Goal: Ask a question

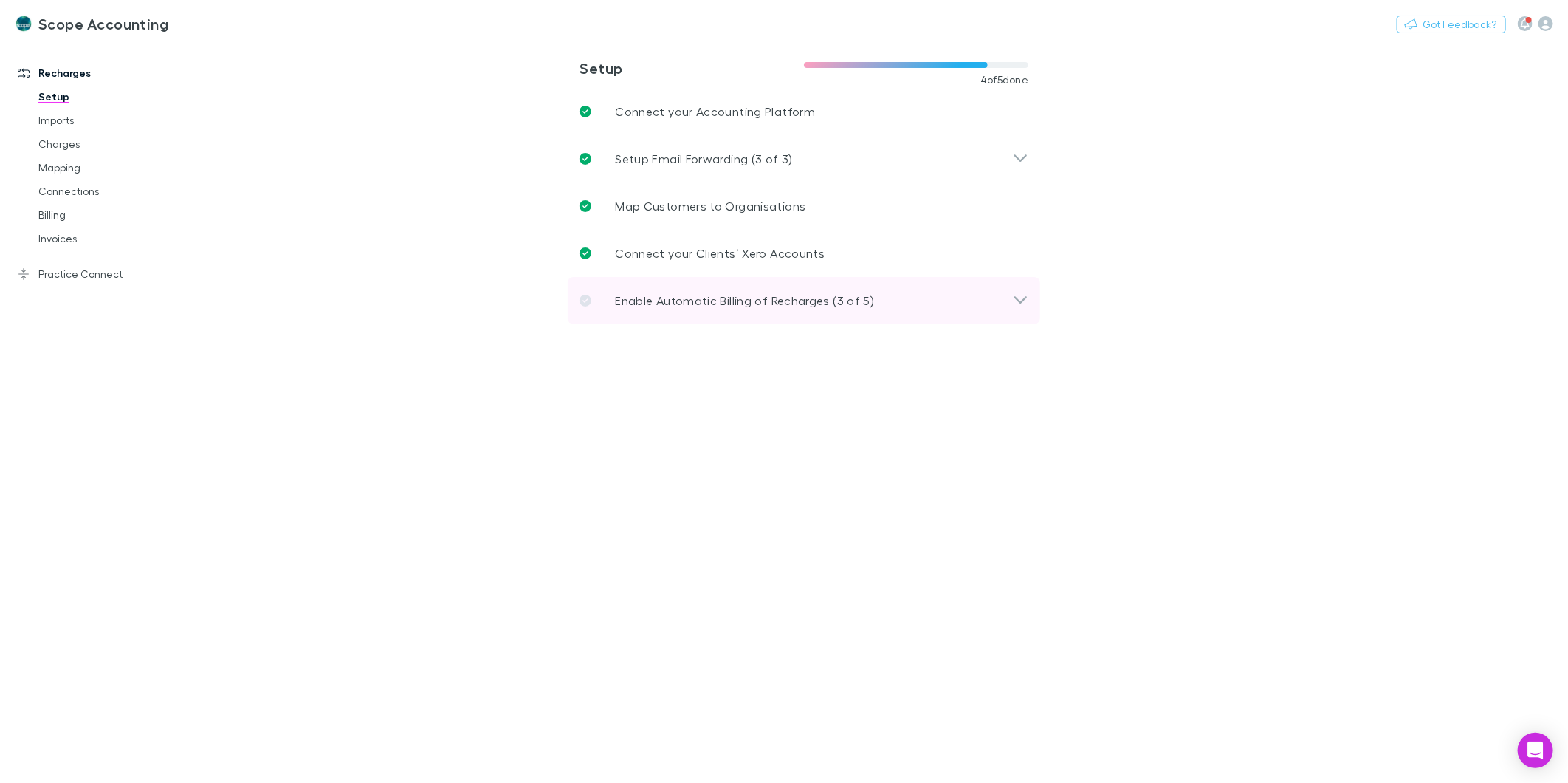
click at [1017, 294] on icon at bounding box center [1020, 300] width 15 height 18
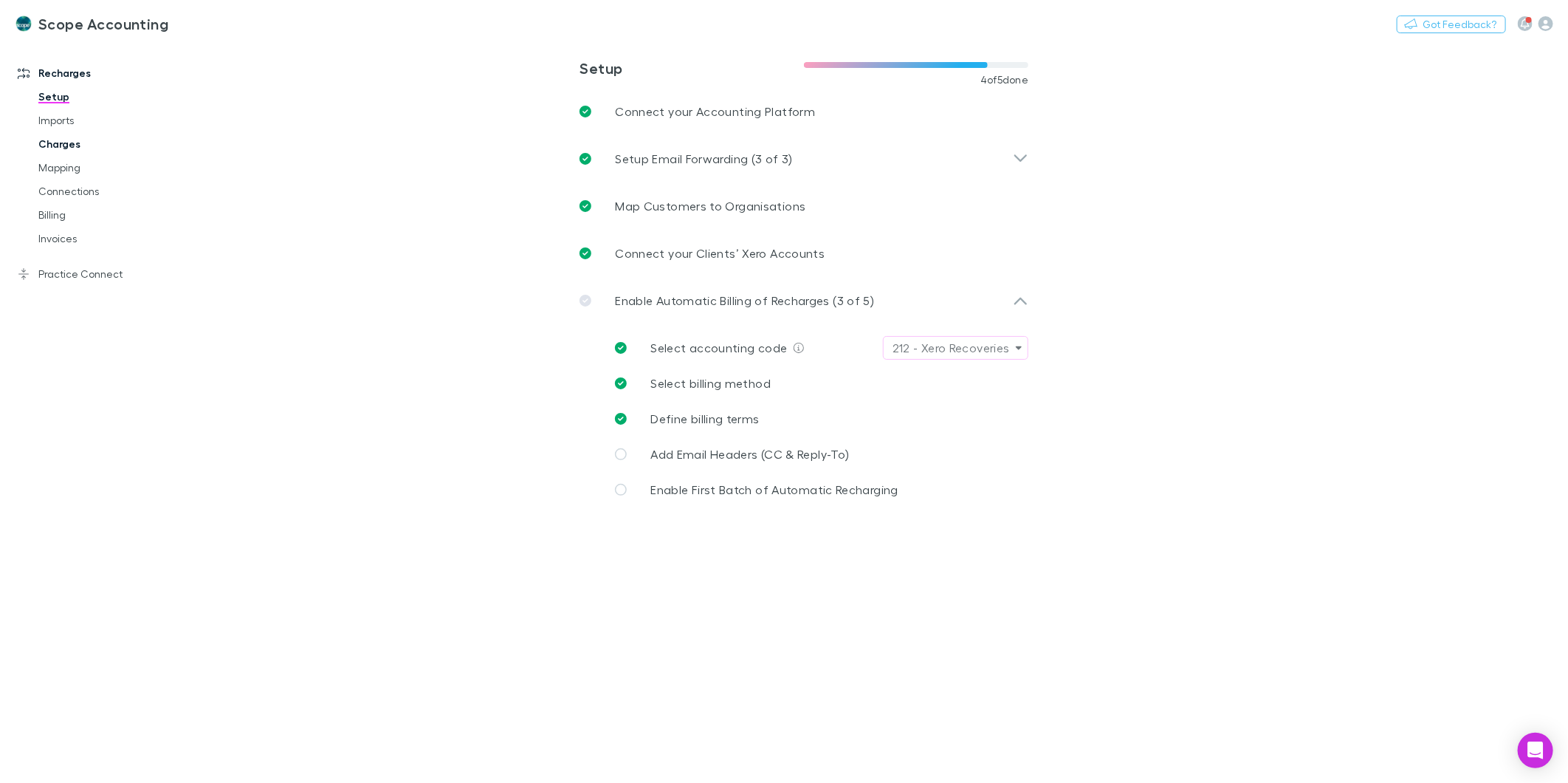
click at [60, 139] on link "Charges" at bounding box center [114, 143] width 180 height 24
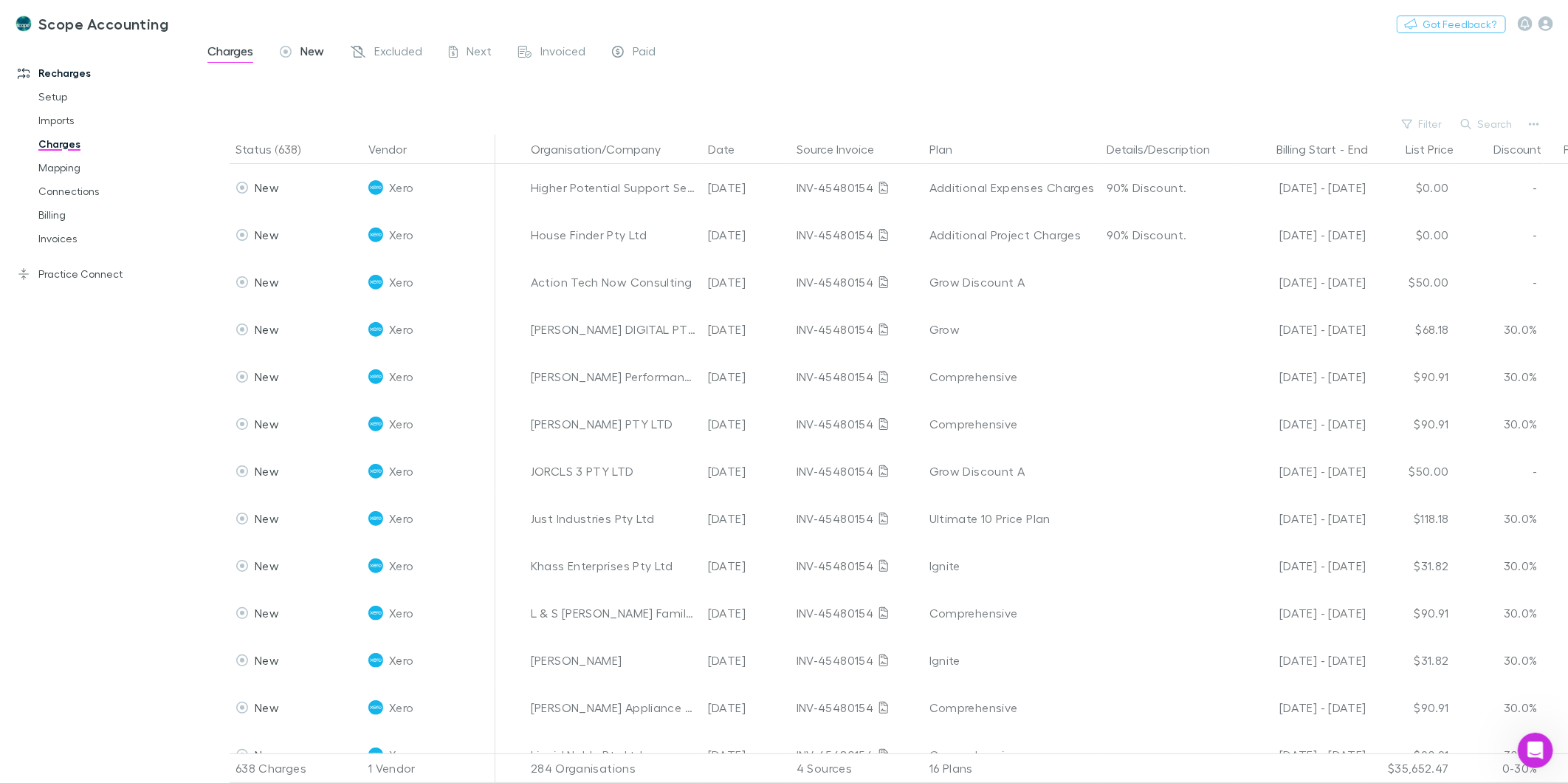
click at [290, 46] on icon at bounding box center [286, 54] width 11 height 15
click at [64, 237] on link "Invoices" at bounding box center [114, 238] width 180 height 24
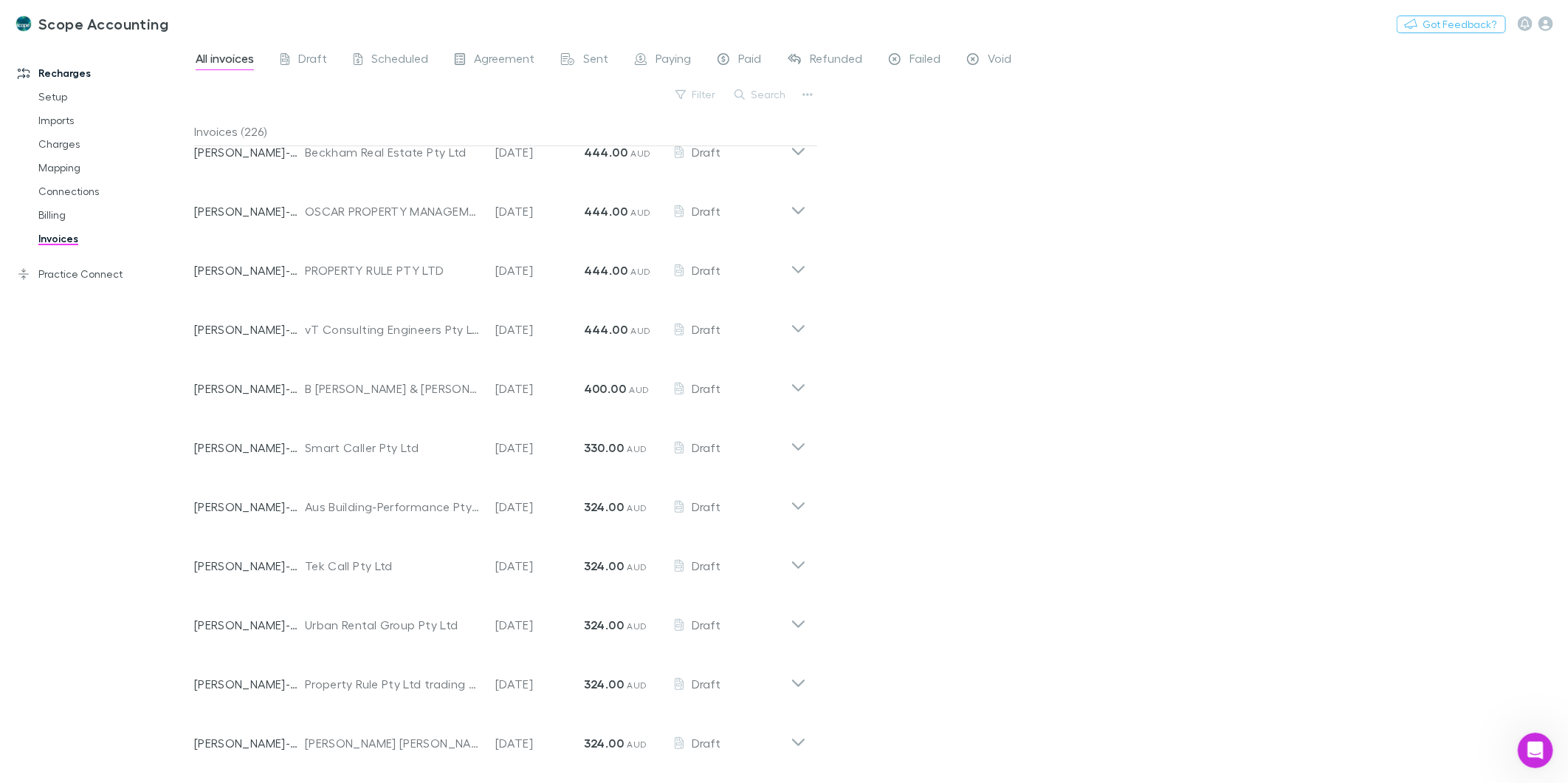
scroll to position [738, 0]
click at [812, 95] on icon "button" at bounding box center [807, 94] width 11 height 3
click at [812, 95] on div at bounding box center [784, 391] width 1568 height 783
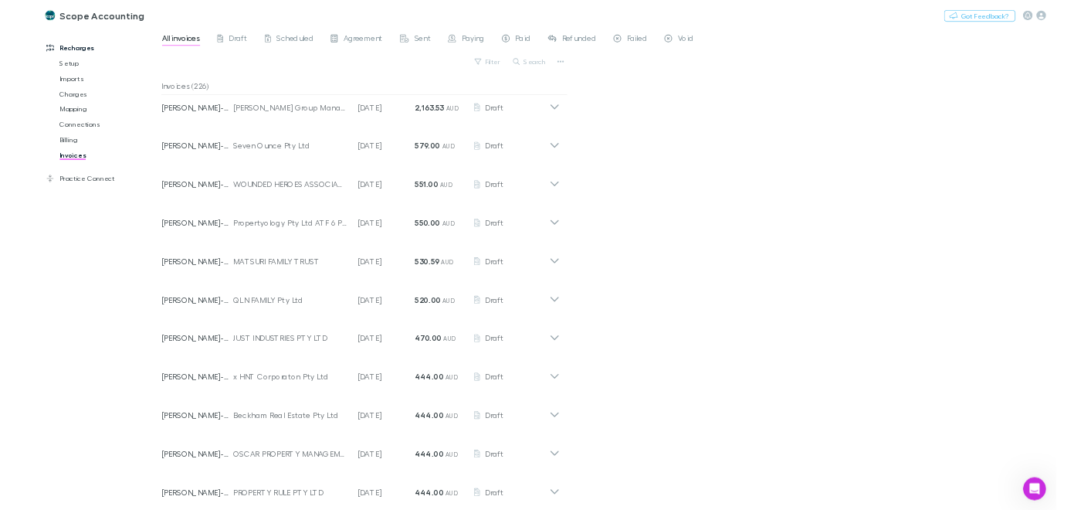
scroll to position [0, 0]
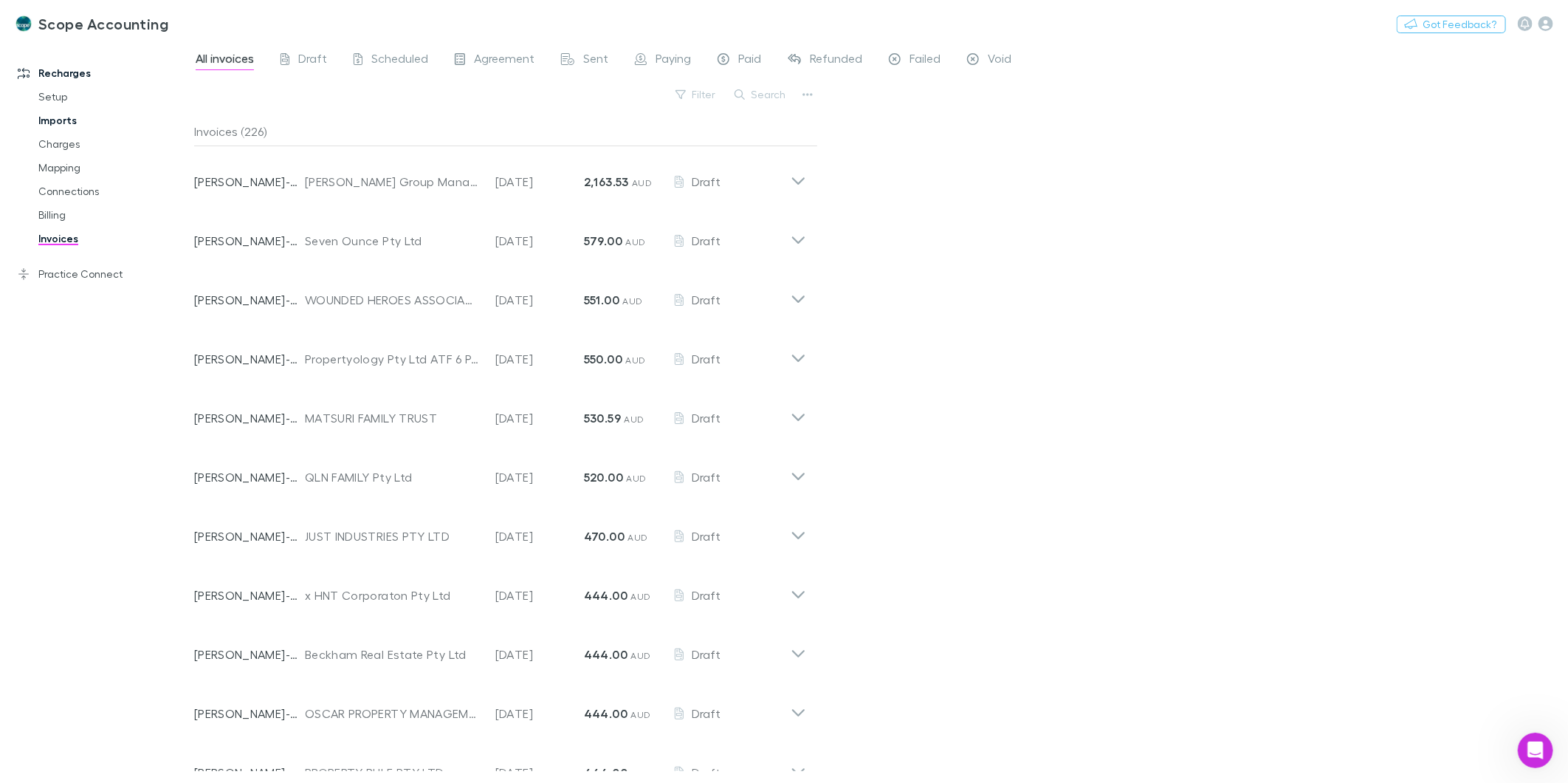
click at [35, 113] on link "Imports" at bounding box center [114, 120] width 180 height 24
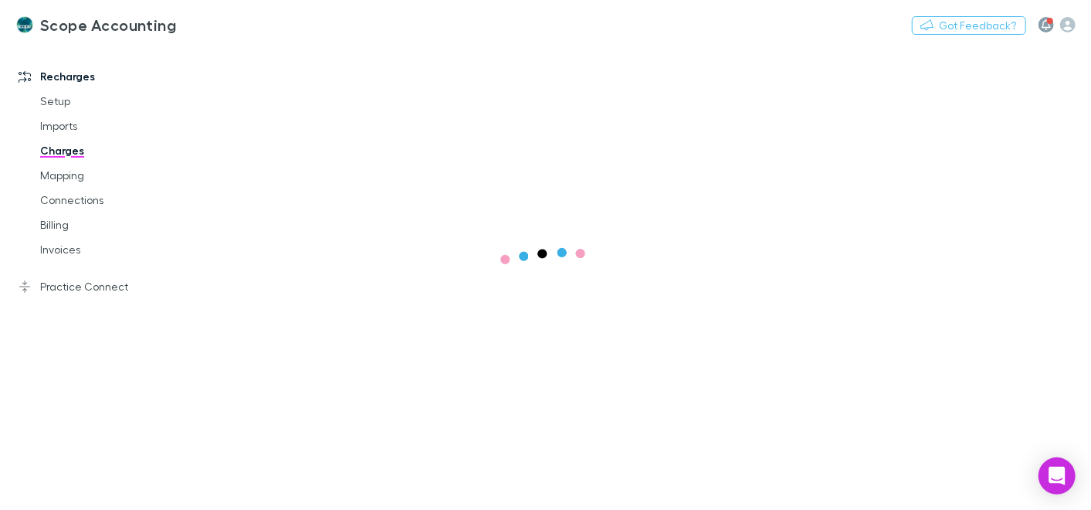
click at [1048, 22] on button "button" at bounding box center [1046, 24] width 15 height 15
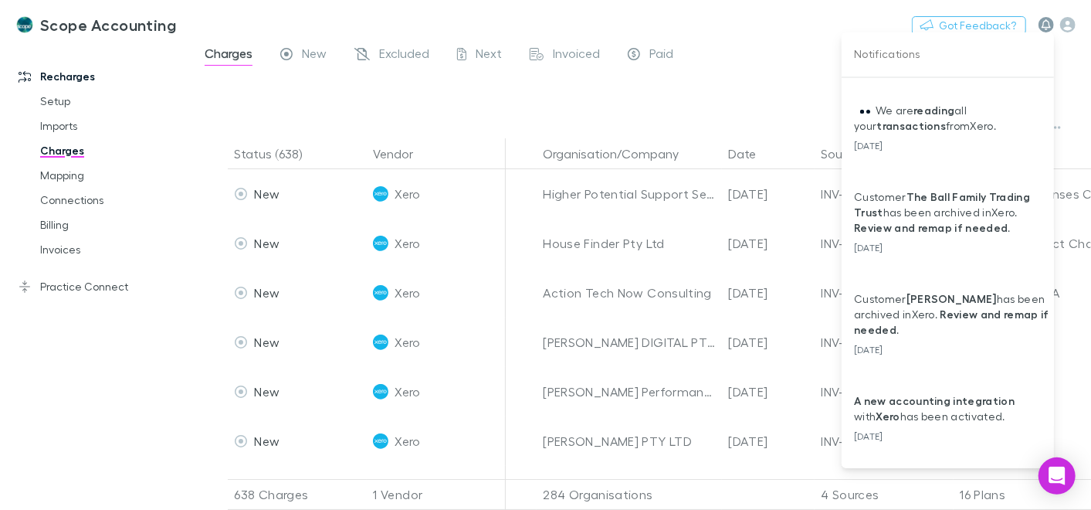
click at [1048, 22] on div at bounding box center [545, 255] width 1091 height 510
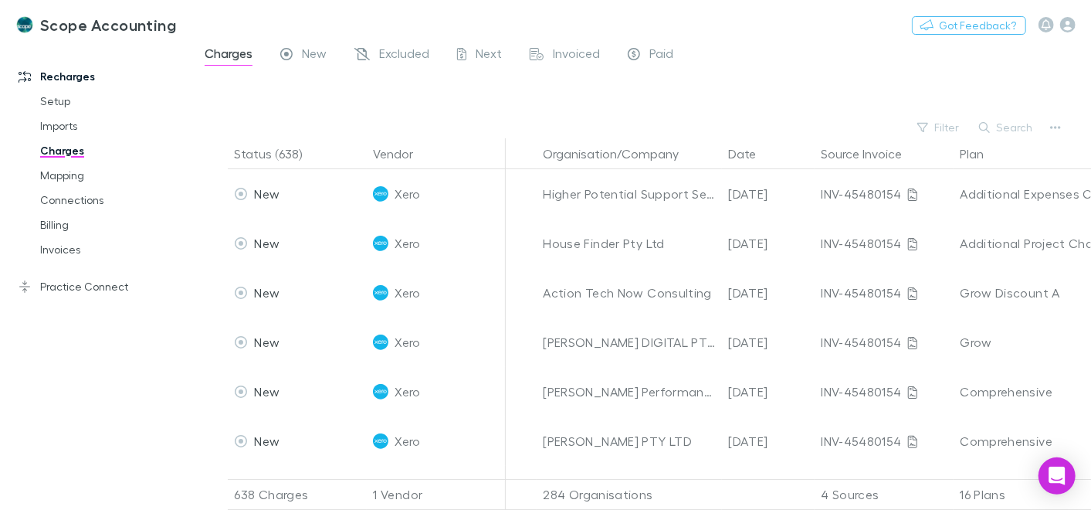
click at [131, 32] on h3 "Scope Accounting" at bounding box center [108, 24] width 136 height 19
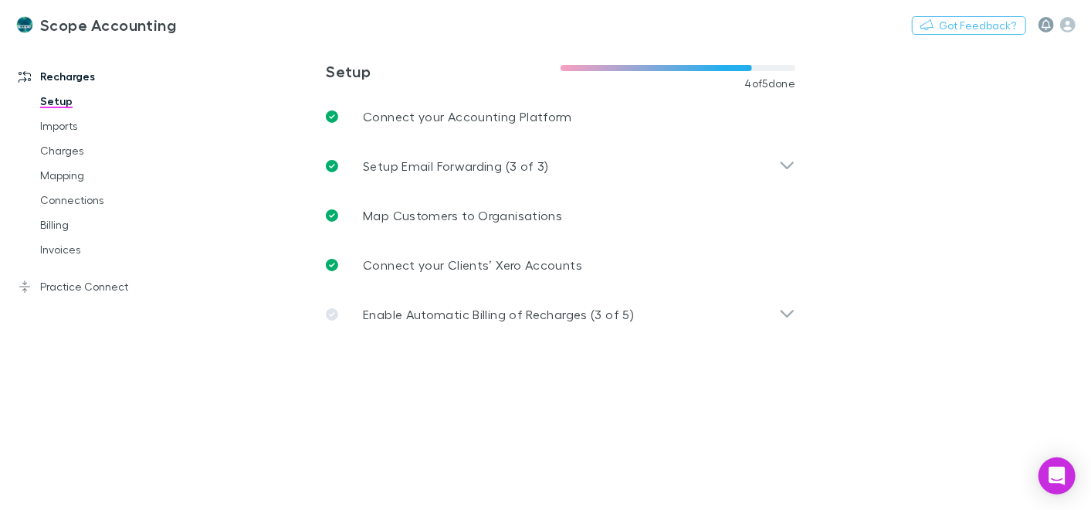
click at [1050, 29] on icon "button" at bounding box center [1046, 24] width 9 height 11
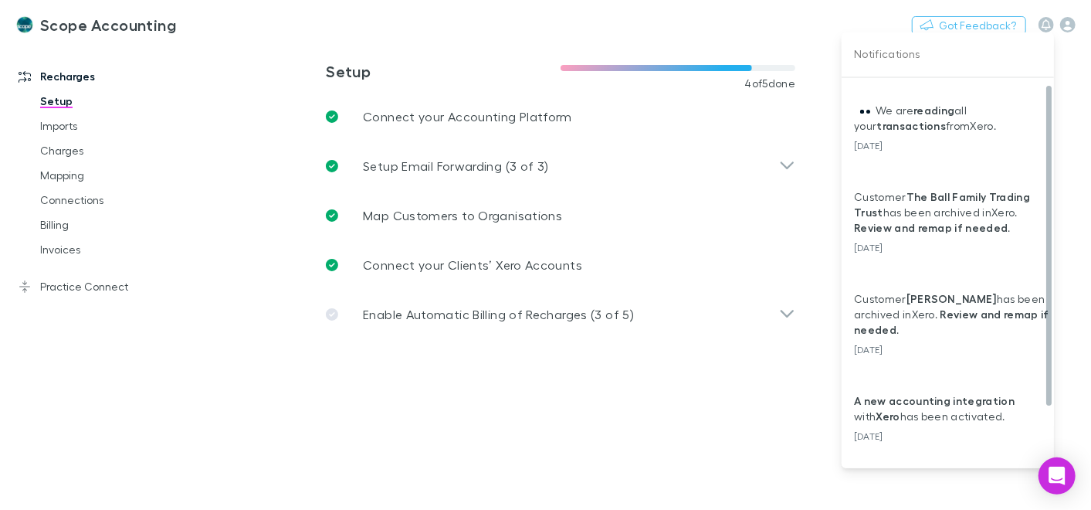
click at [1072, 25] on div at bounding box center [545, 255] width 1091 height 510
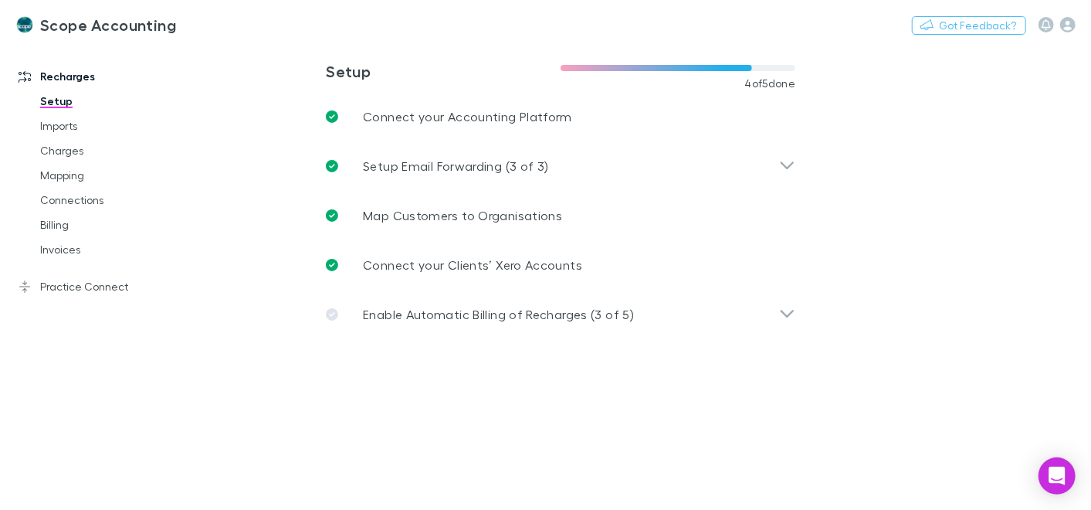
click at [1072, 25] on icon "button" at bounding box center [1068, 24] width 15 height 15
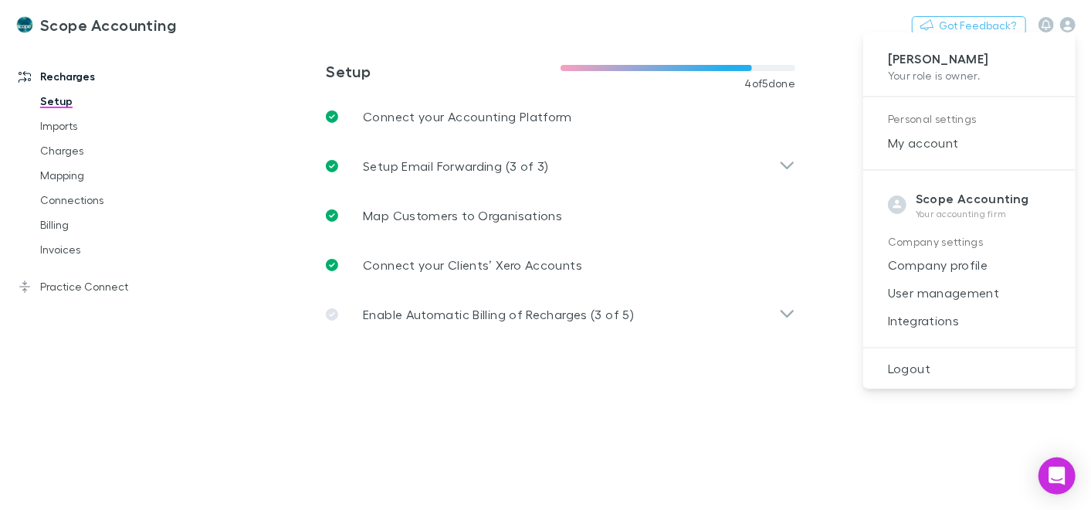
click at [902, 56] on p "[PERSON_NAME]" at bounding box center [969, 59] width 163 height 16
click at [37, 282] on div at bounding box center [545, 255] width 1091 height 510
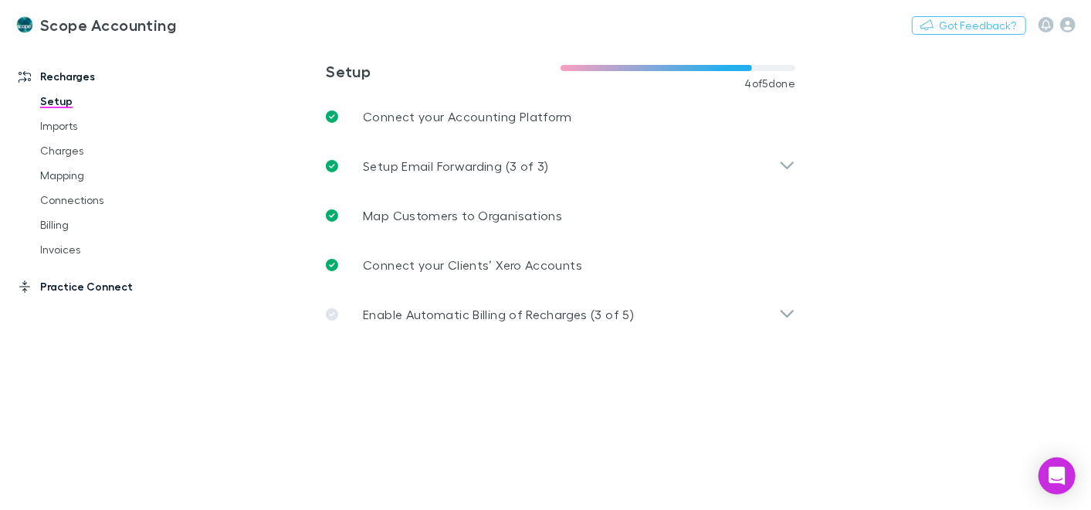
click at [49, 287] on link "Practice Connect" at bounding box center [102, 286] width 198 height 25
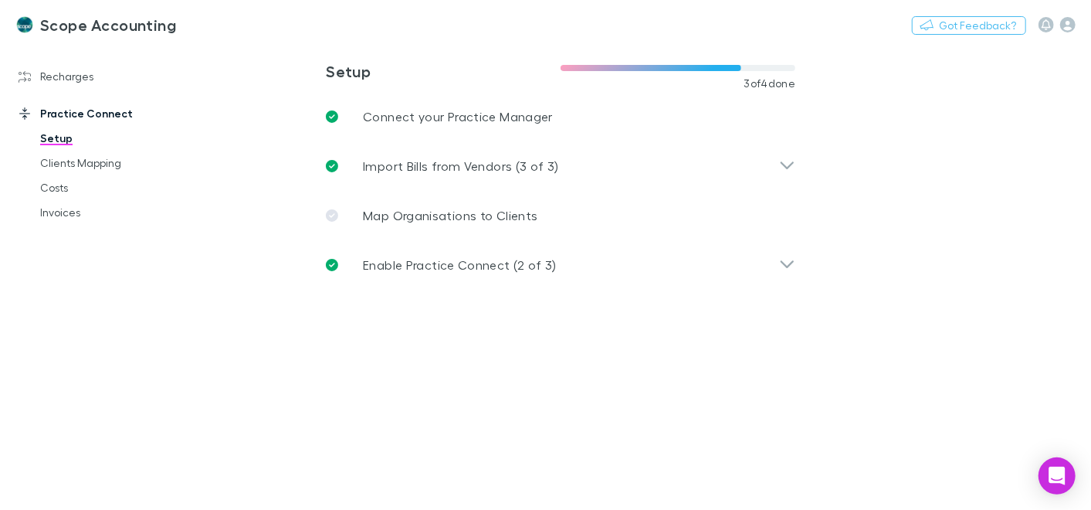
click at [54, 18] on h3 "Scope Accounting" at bounding box center [108, 24] width 136 height 19
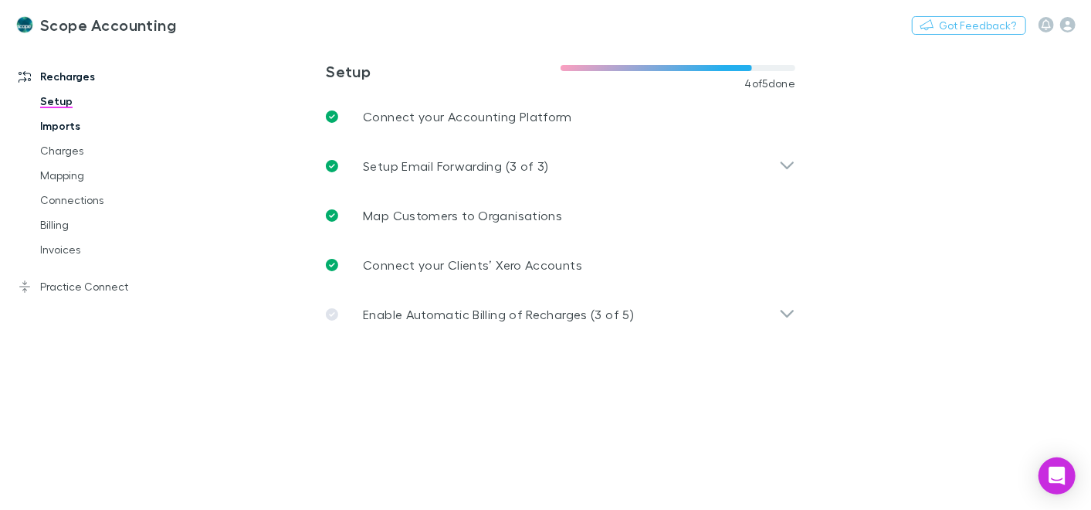
click at [76, 131] on link "Imports" at bounding box center [113, 126] width 176 height 25
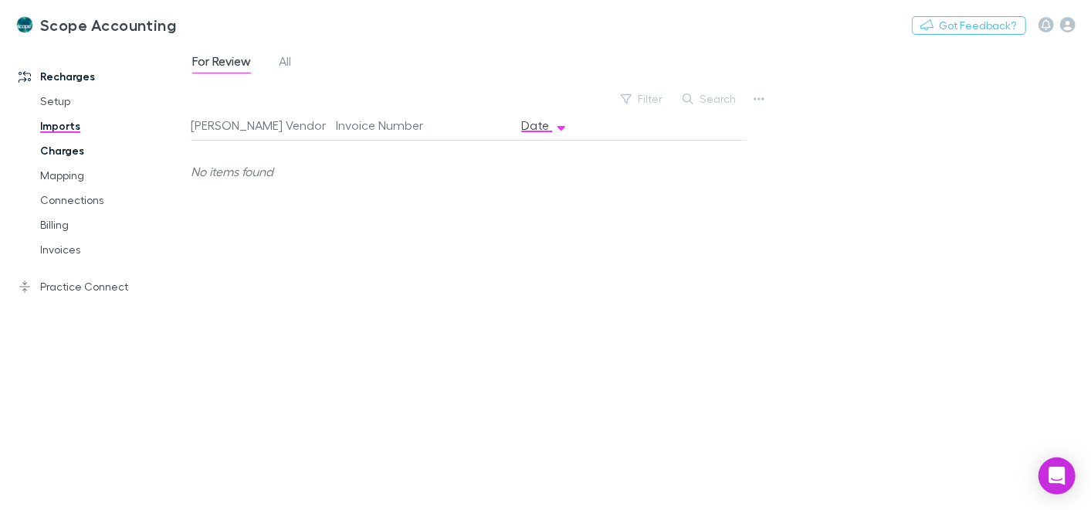
click at [78, 148] on link "Charges" at bounding box center [113, 150] width 176 height 25
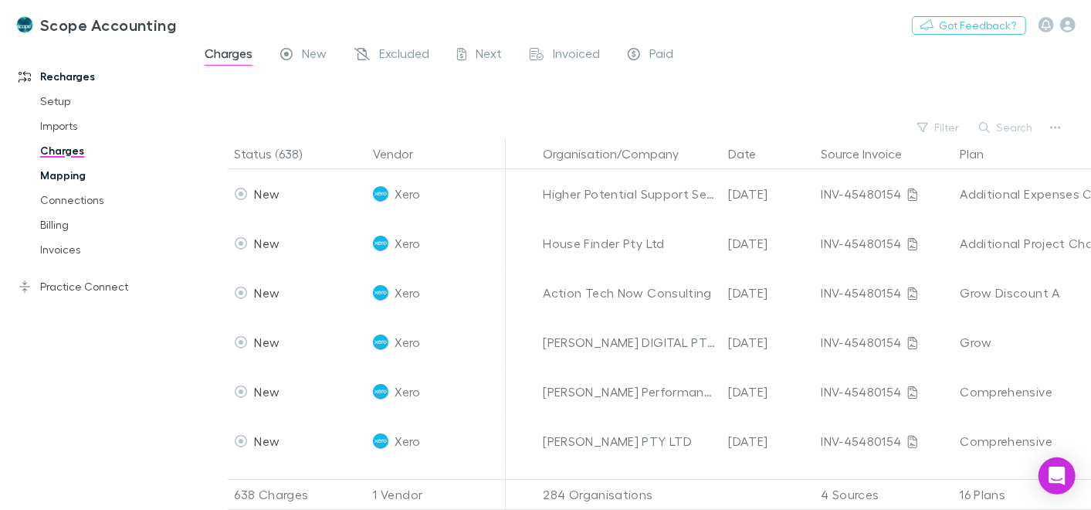
click at [68, 169] on link "Mapping" at bounding box center [113, 175] width 176 height 25
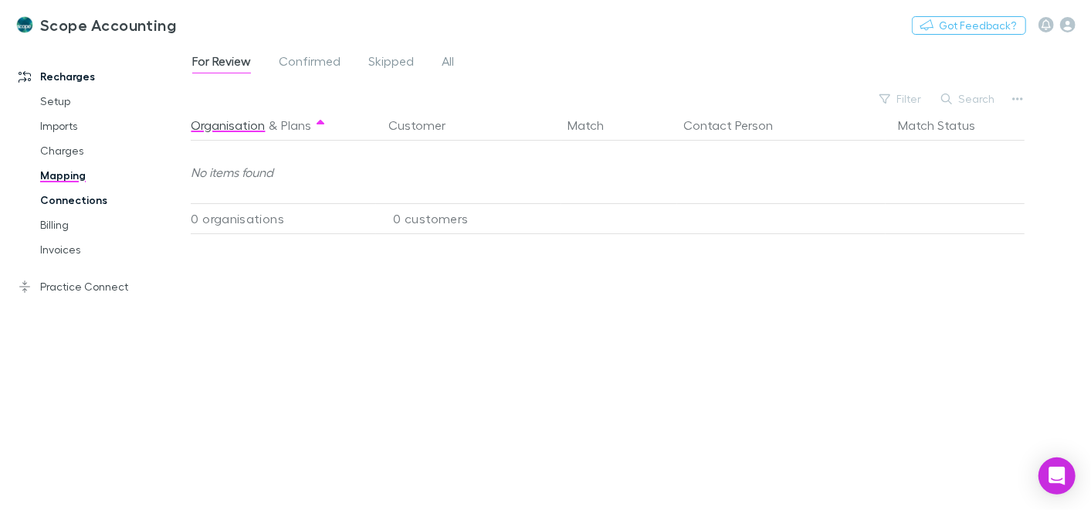
click at [71, 202] on link "Connections" at bounding box center [113, 200] width 176 height 25
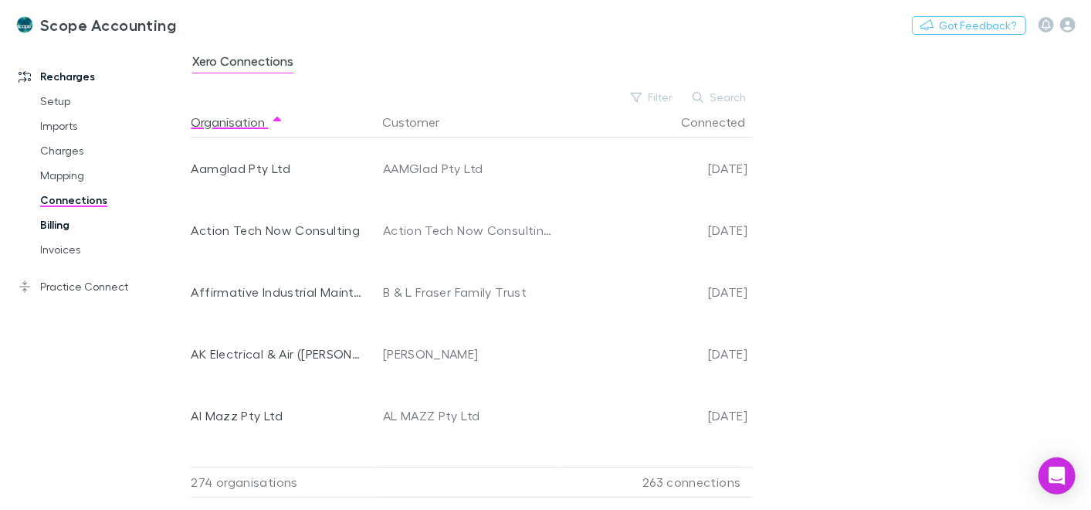
click at [64, 224] on link "Billing" at bounding box center [113, 224] width 176 height 25
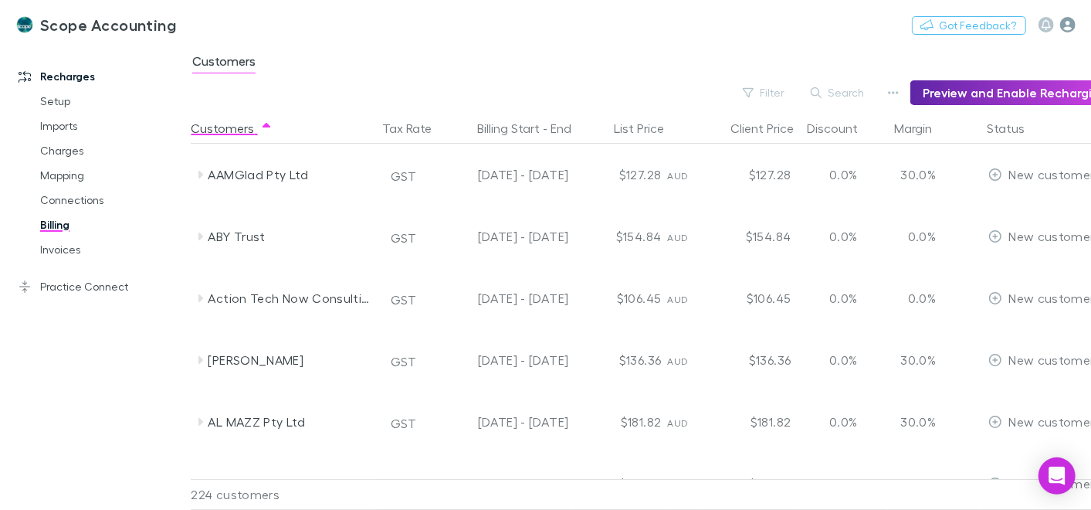
click at [1065, 26] on icon "button" at bounding box center [1068, 24] width 15 height 15
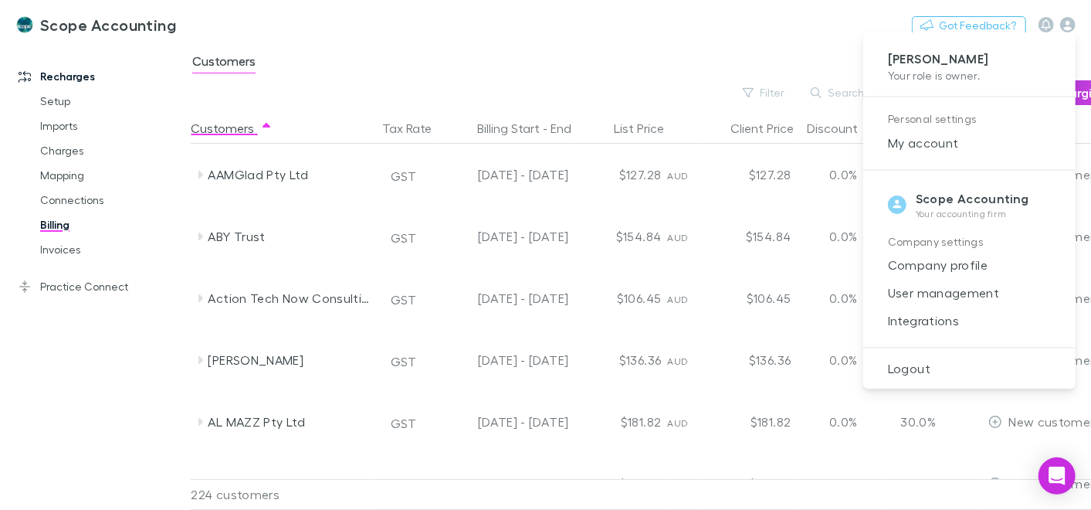
click at [1065, 25] on div at bounding box center [545, 255] width 1091 height 510
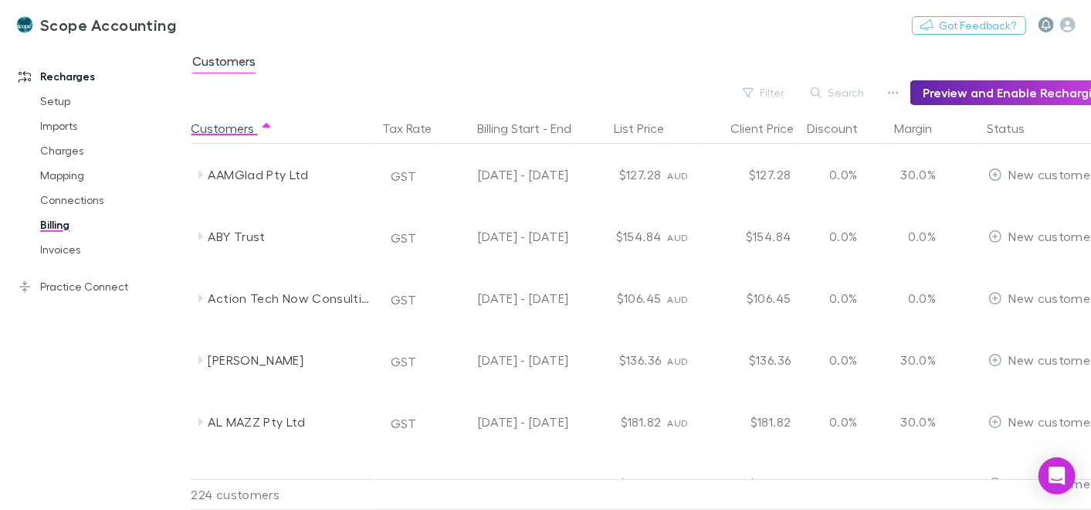
click at [1051, 29] on button "button" at bounding box center [1046, 24] width 15 height 15
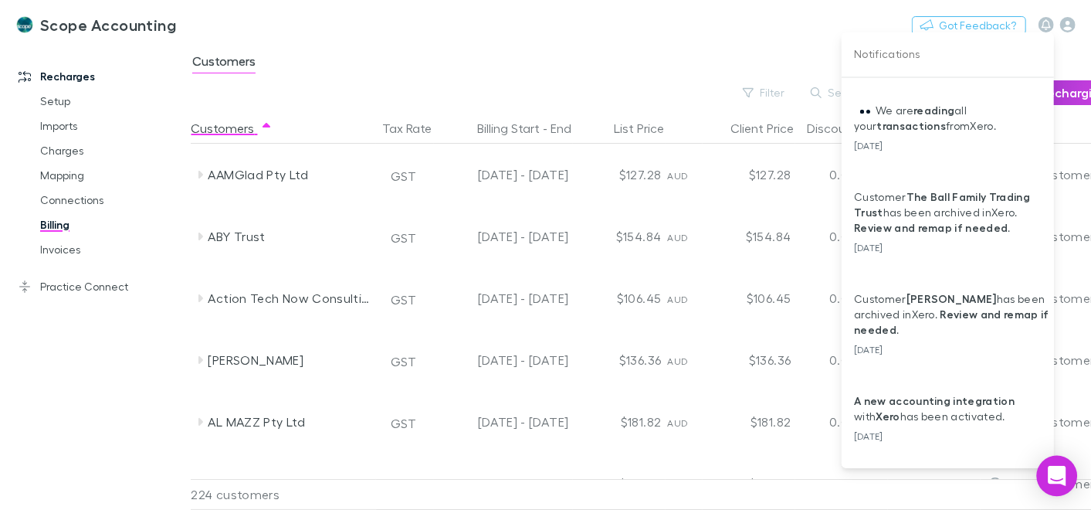
click at [1057, 472] on icon "Open Intercom Messenger" at bounding box center [1057, 476] width 18 height 20
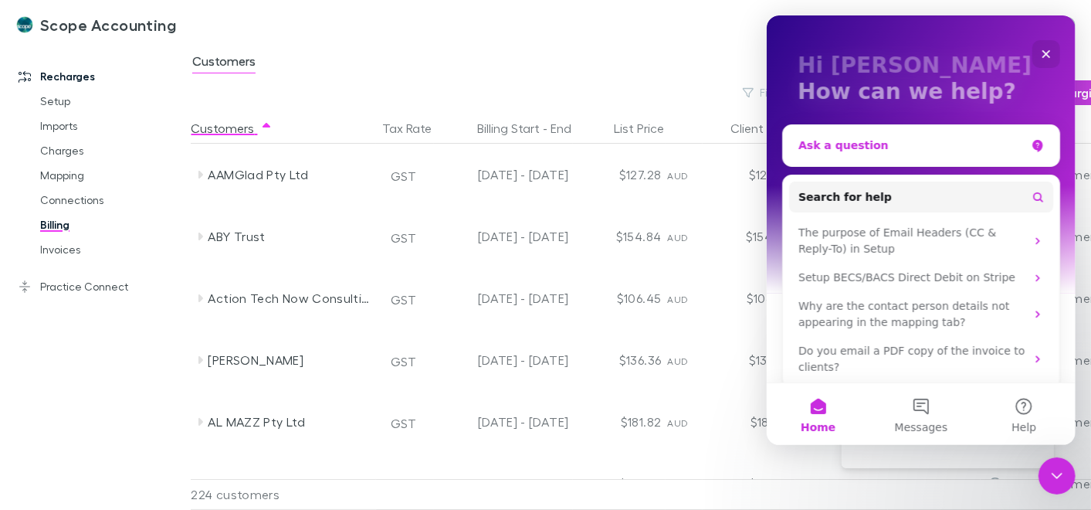
scroll to position [85, 0]
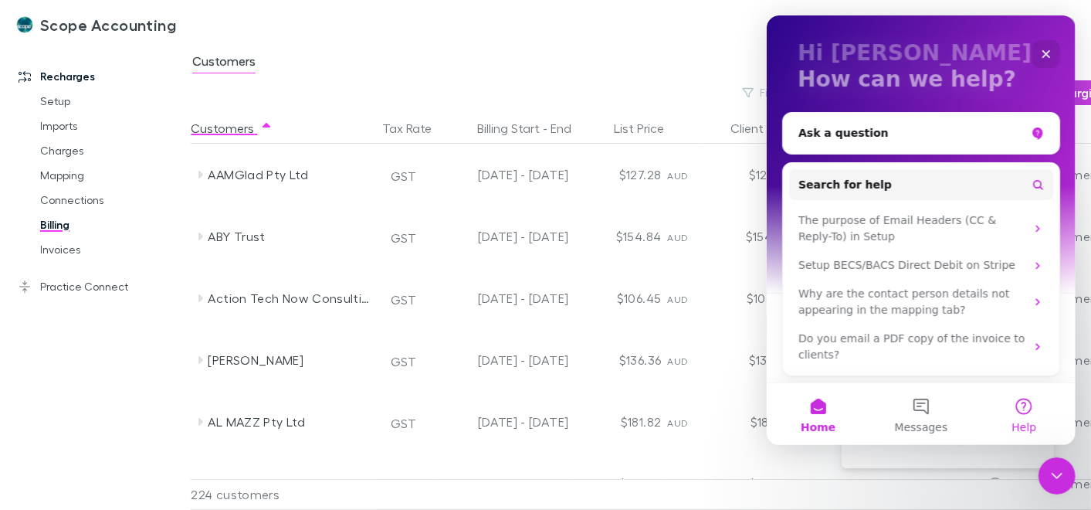
click at [1020, 412] on button "Help" at bounding box center [1023, 414] width 103 height 62
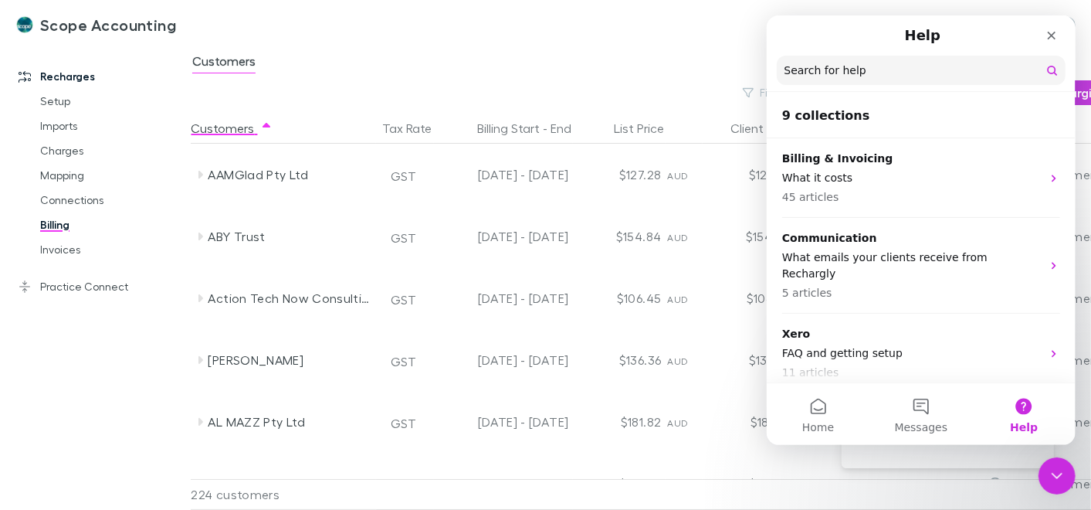
click at [1030, 413] on button "Help" at bounding box center [1023, 414] width 103 height 62
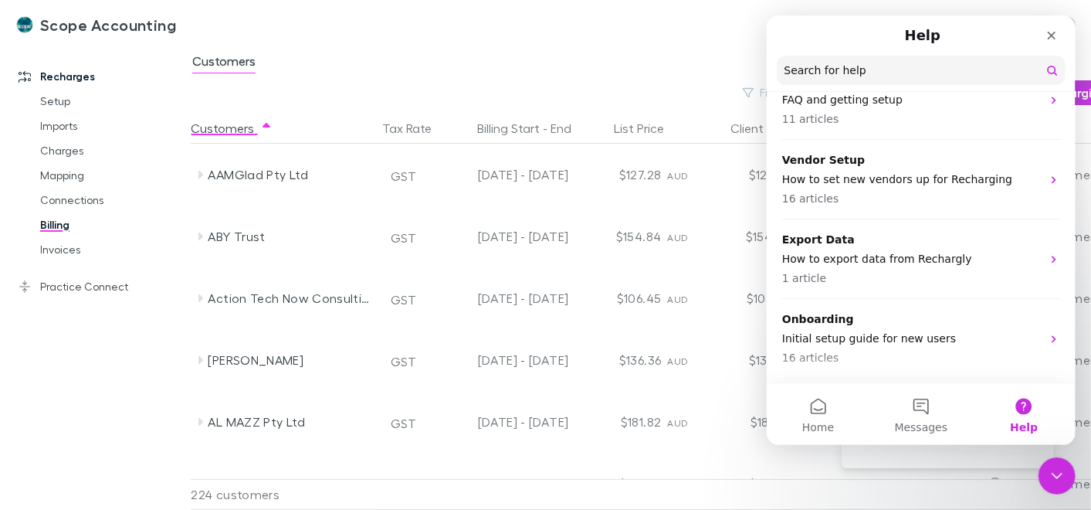
scroll to position [257, 0]
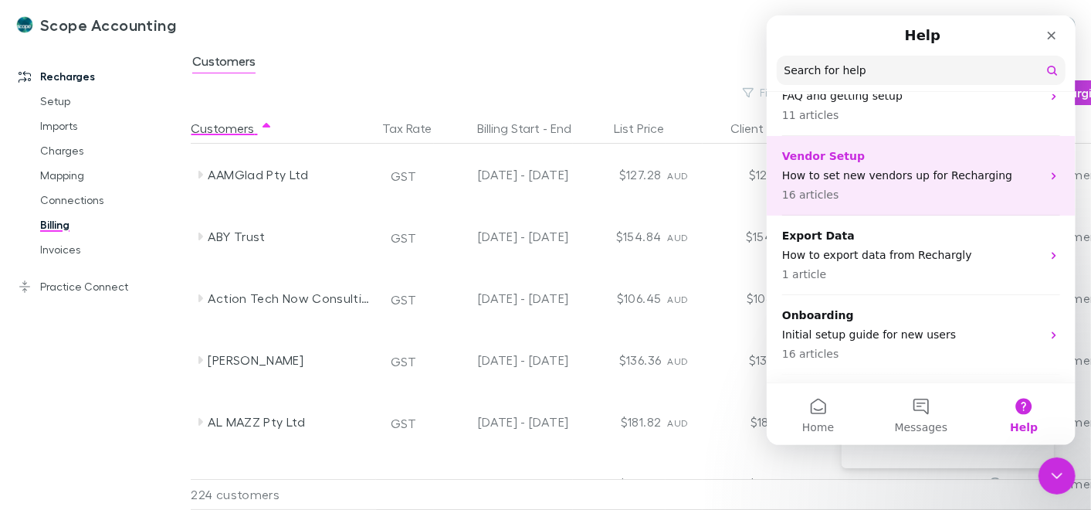
click at [899, 168] on p "How to set new vendors up for Recharging" at bounding box center [912, 176] width 260 height 16
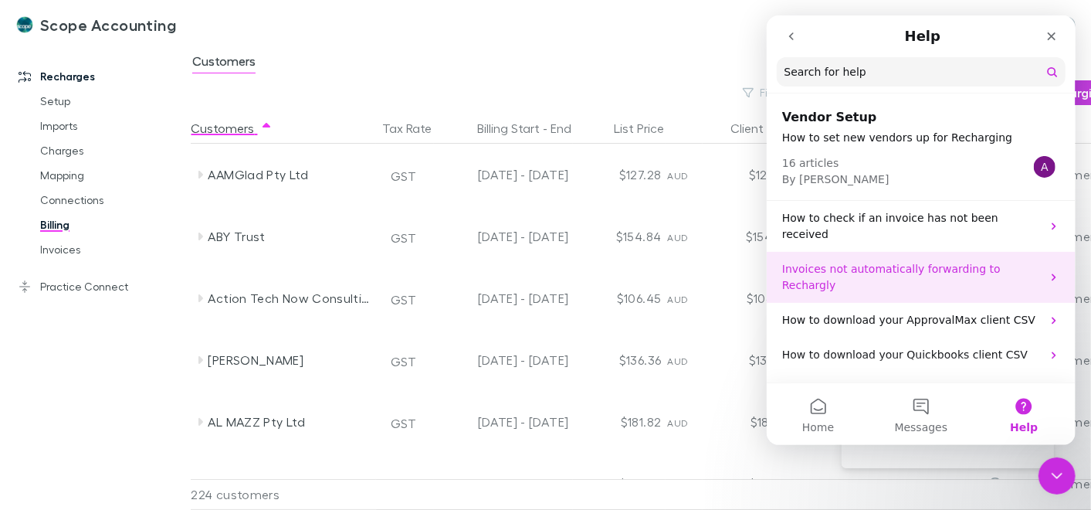
click at [916, 261] on p "Invoices not automatically forwarding to Rechargly" at bounding box center [912, 277] width 260 height 32
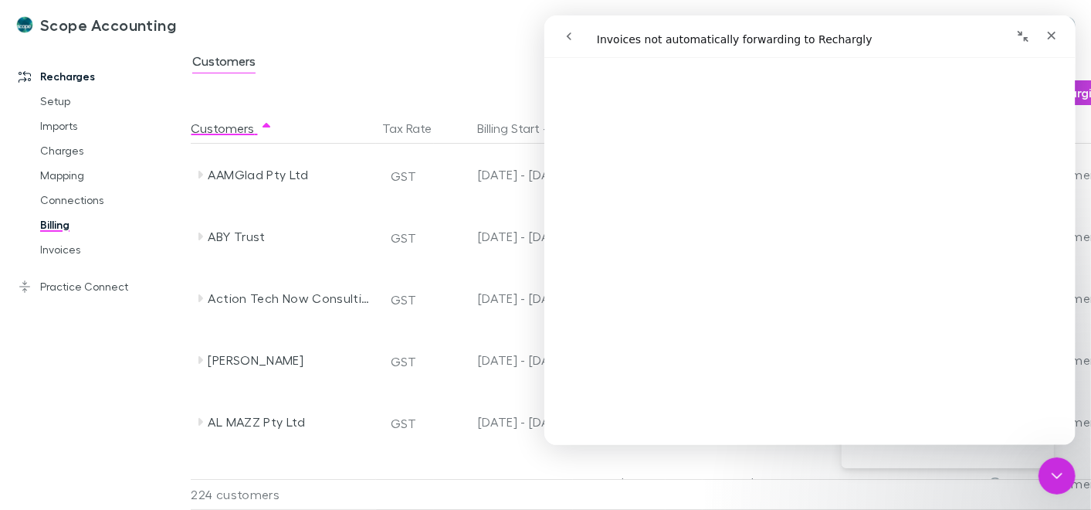
scroll to position [1092, 0]
click at [558, 29] on button "go back" at bounding box center [568, 36] width 29 height 29
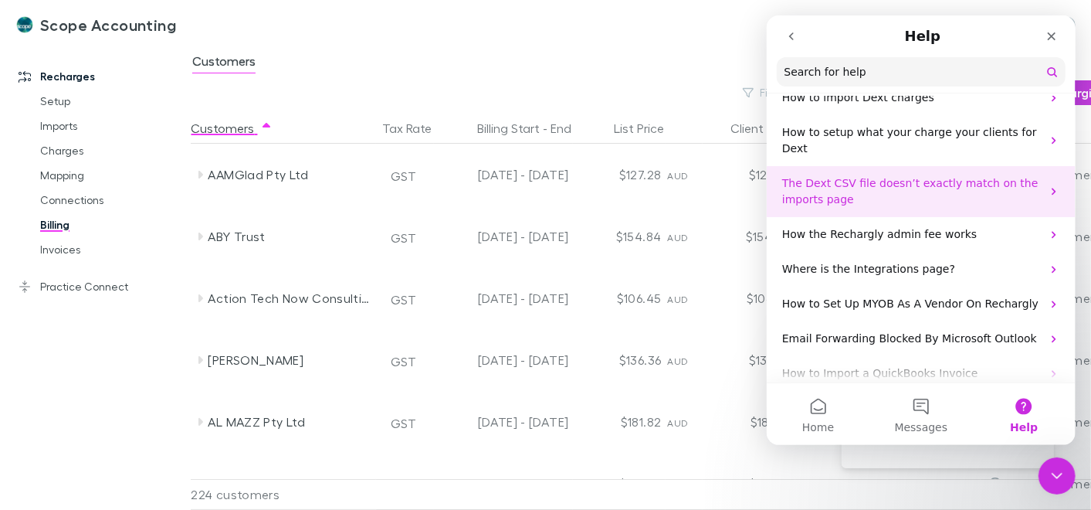
scroll to position [429, 0]
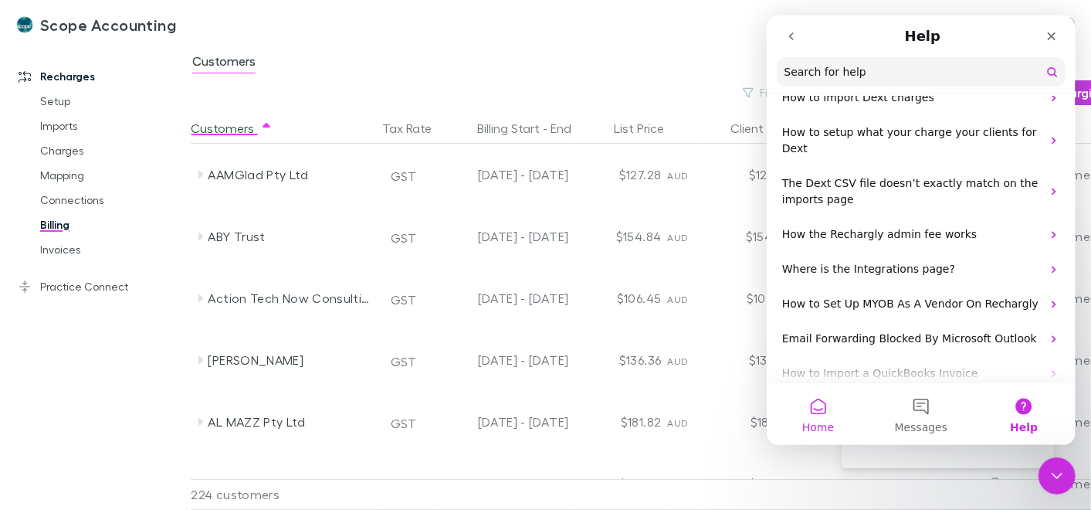
click at [830, 410] on button "Home" at bounding box center [817, 414] width 103 height 62
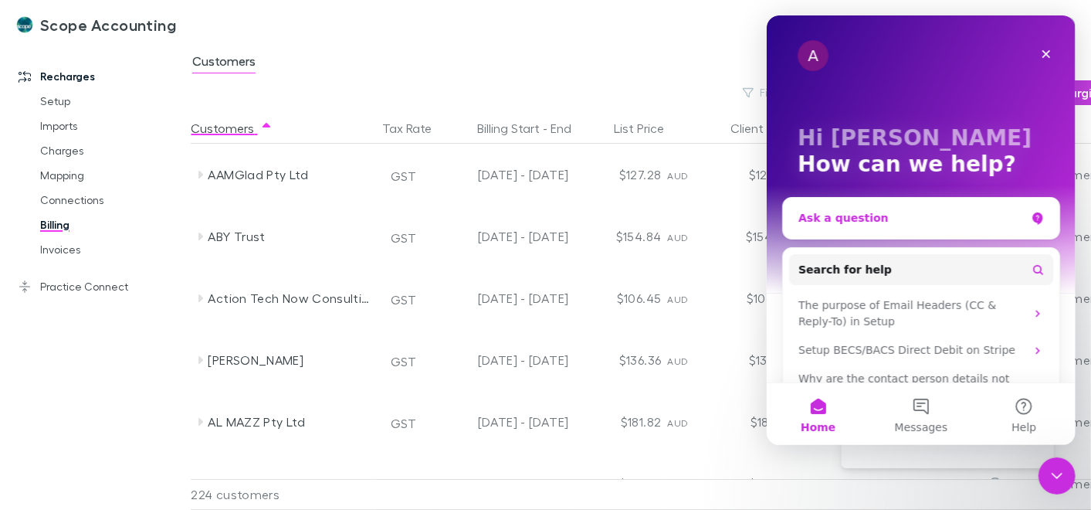
click at [901, 226] on div "Ask a question" at bounding box center [920, 218] width 277 height 41
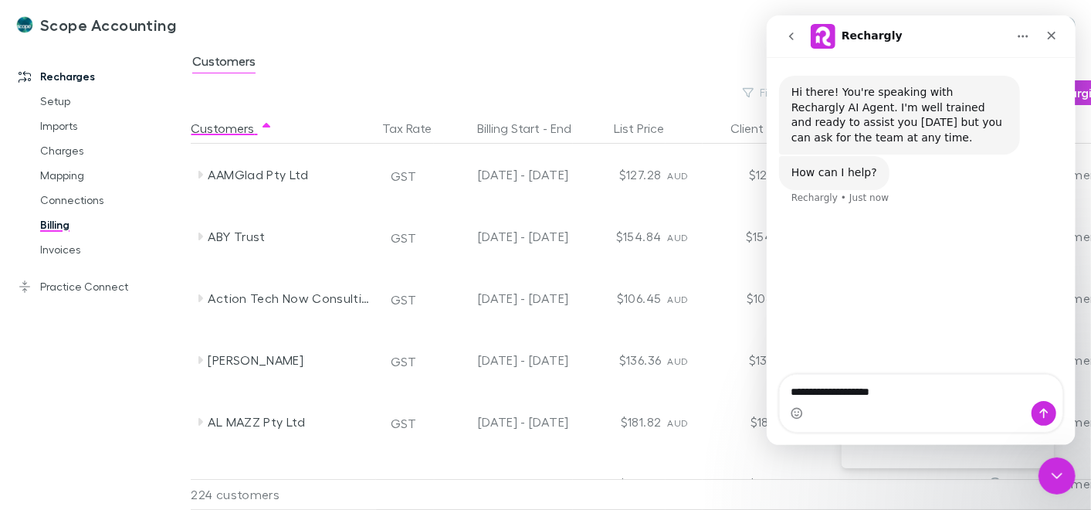
type textarea "**********"
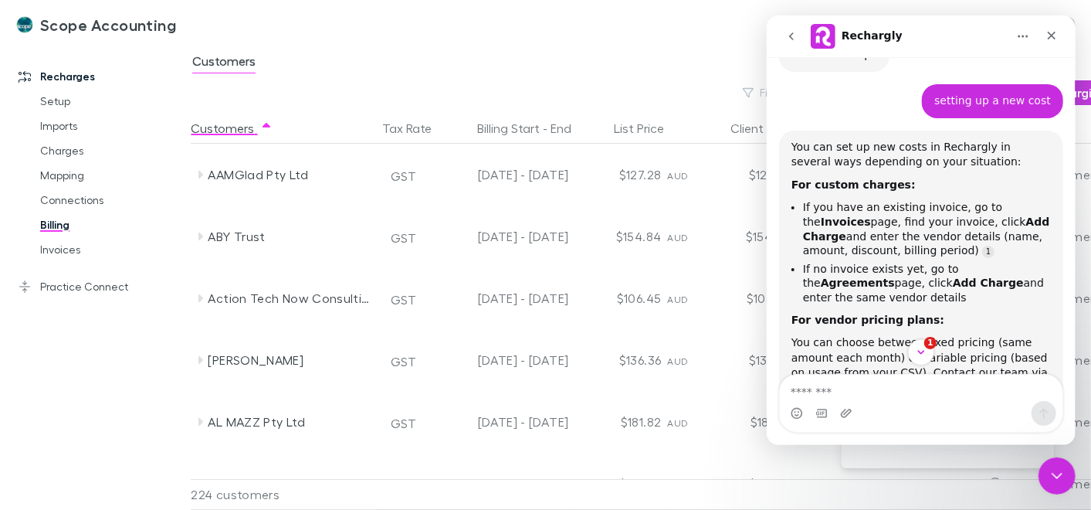
scroll to position [95, 0]
